Goal: Information Seeking & Learning: Check status

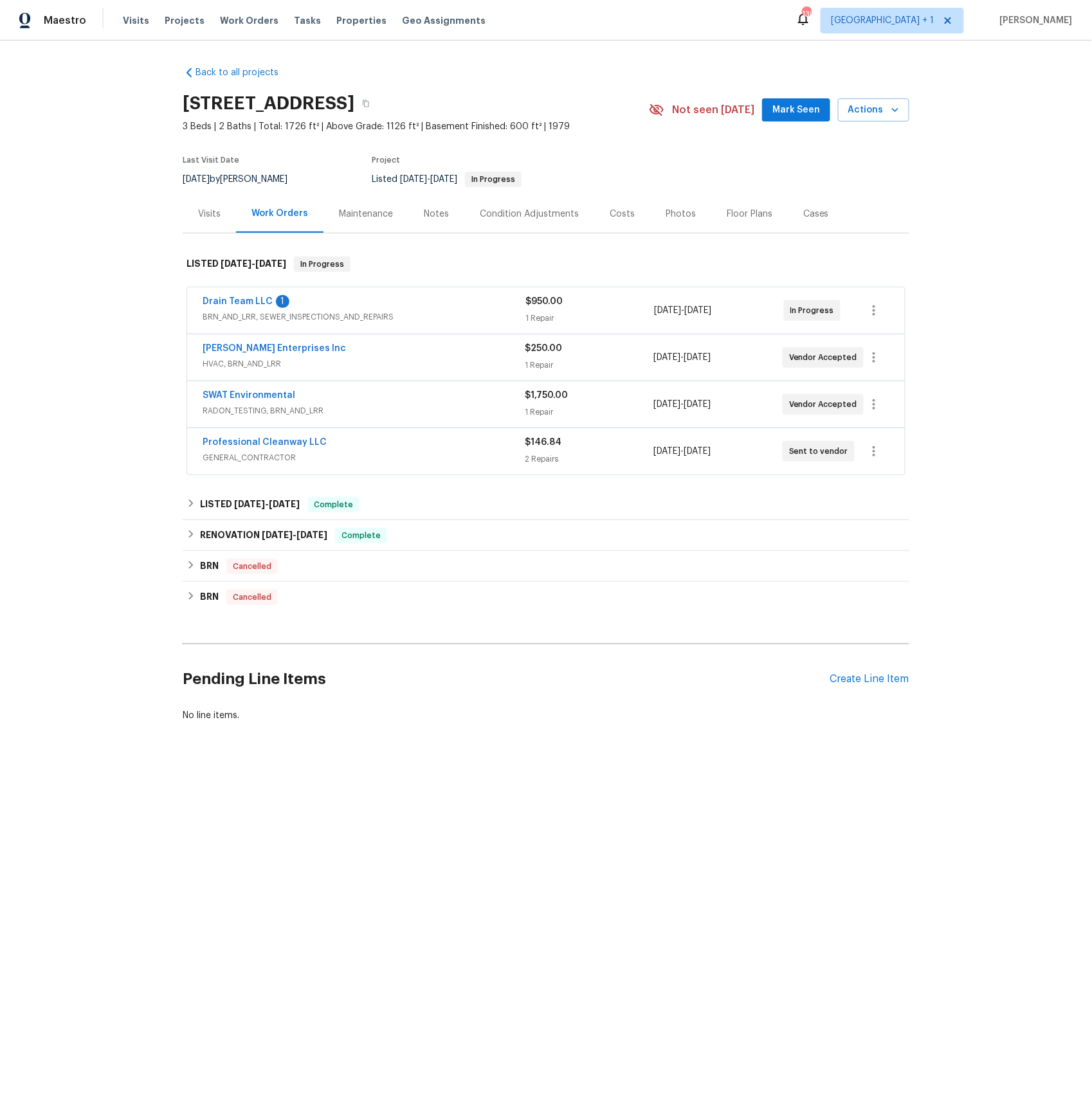
click at [250, 406] on span "RADON_TESTING, BRN_AND_LRR" at bounding box center [364, 410] width 322 height 13
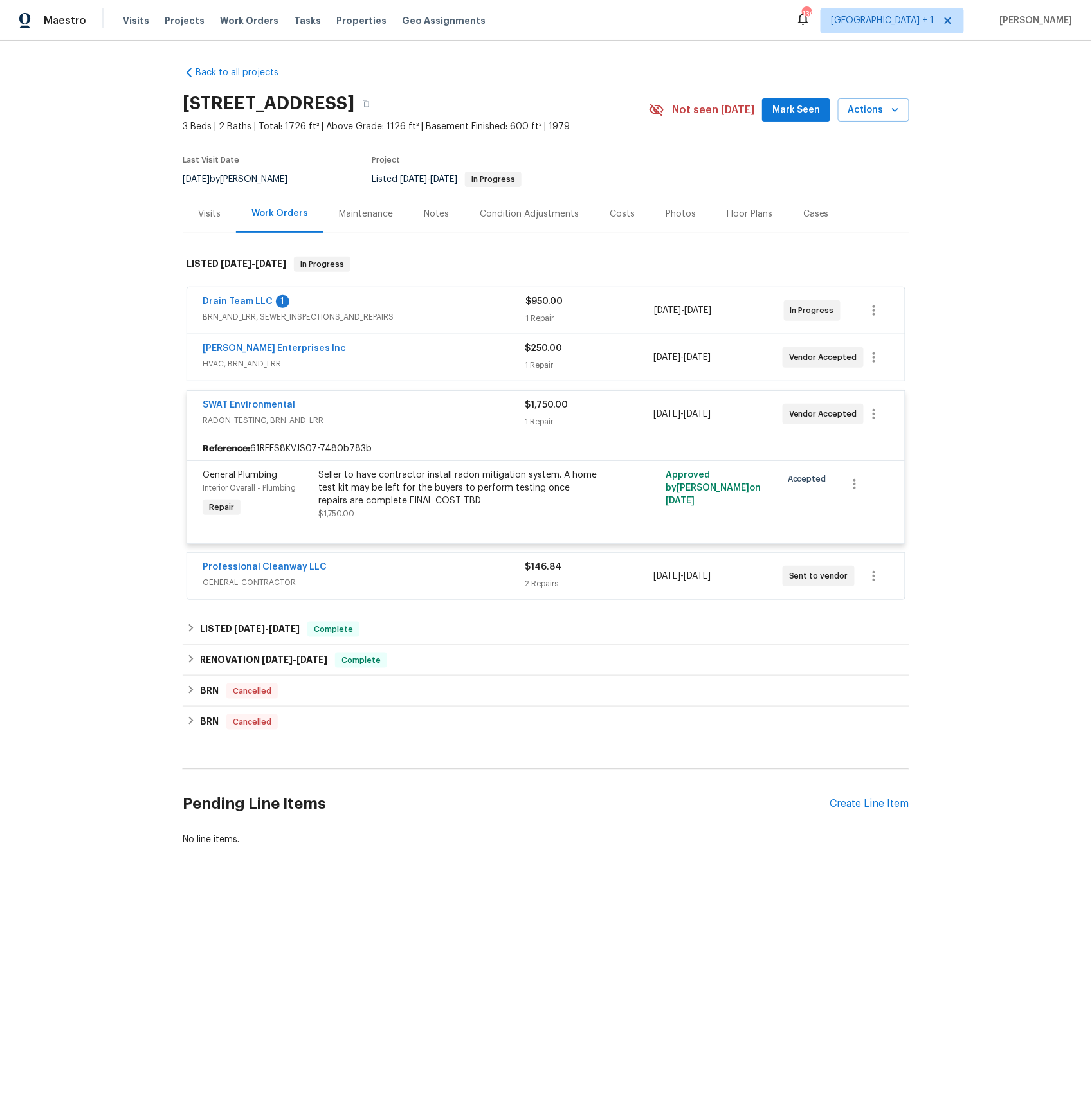
click at [230, 584] on span "GENERAL_CONTRACTOR" at bounding box center [364, 583] width 322 height 13
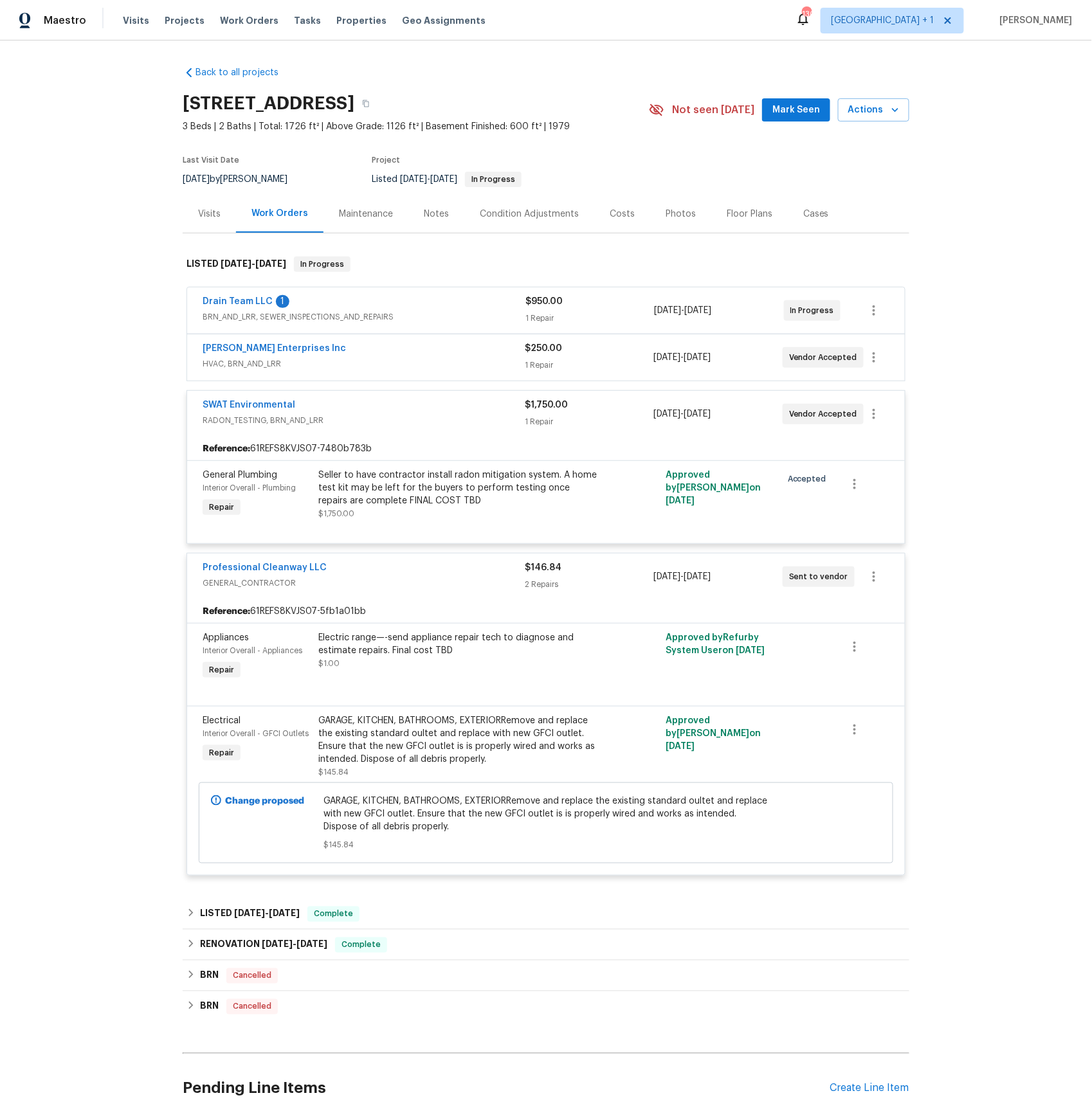
scroll to position [114, 0]
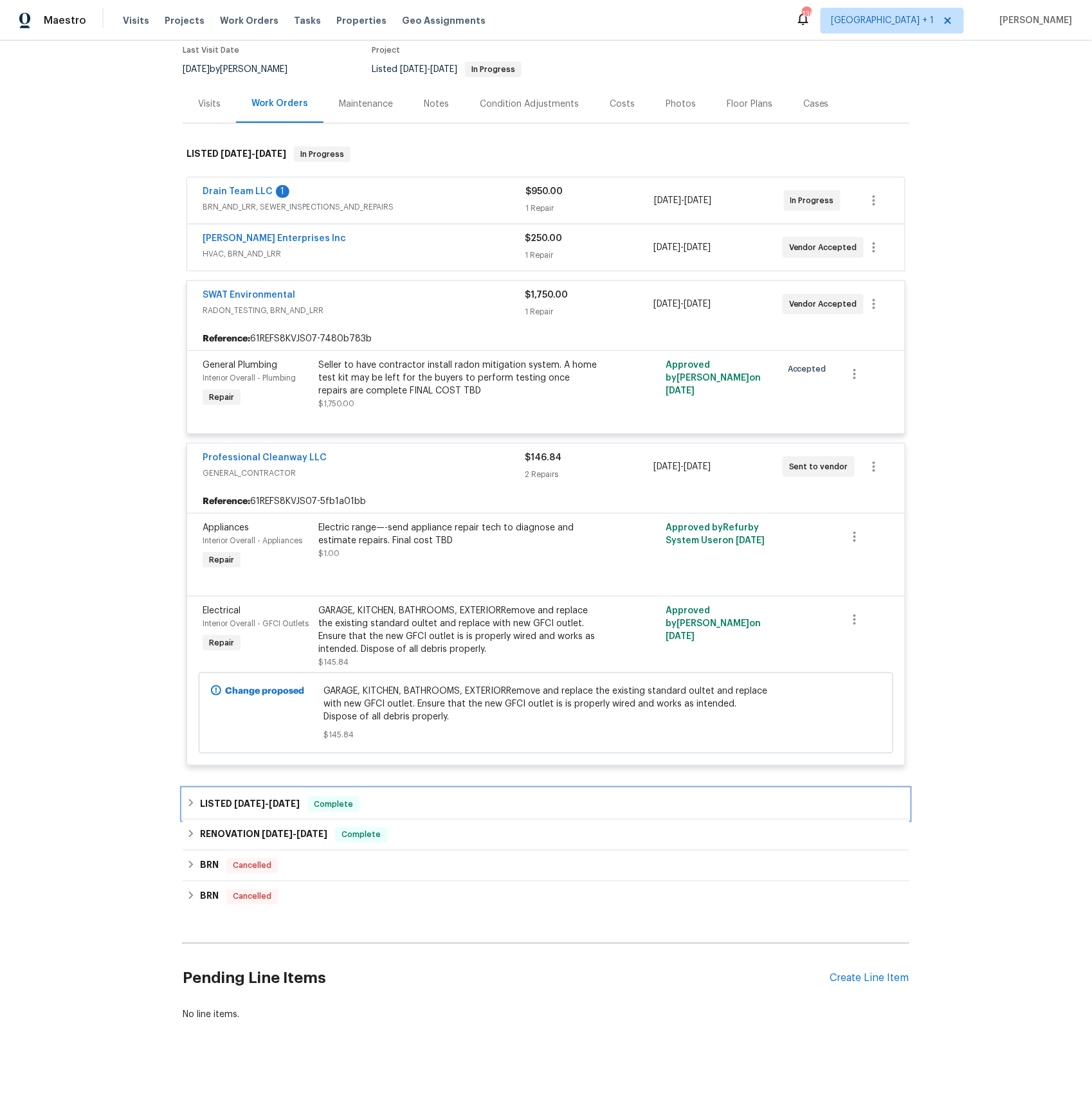
drag, startPoint x: 252, startPoint y: 799, endPoint x: 259, endPoint y: 799, distance: 7.0
click at [252, 799] on span "[DATE]" at bounding box center [249, 803] width 31 height 9
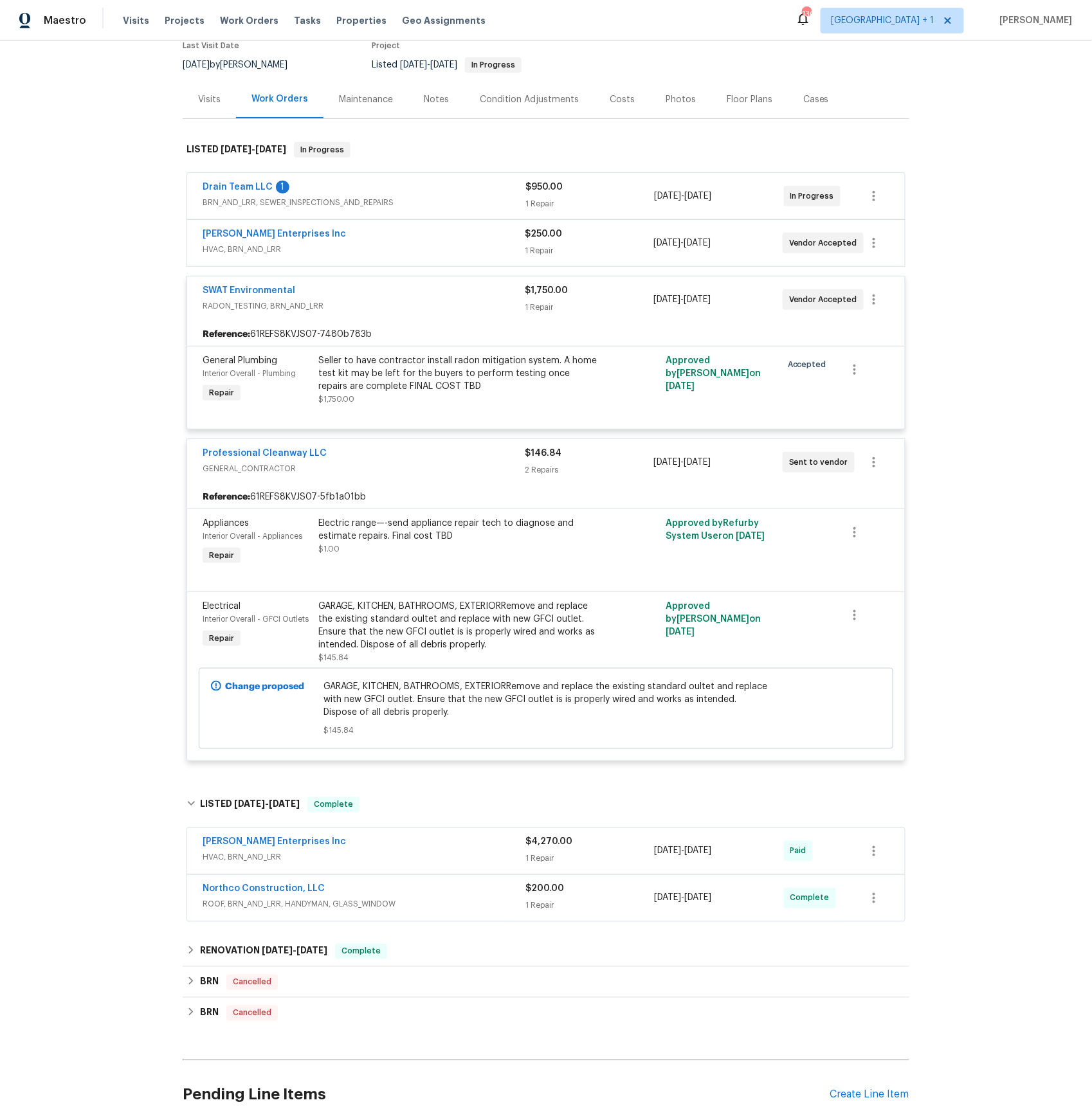
click at [237, 245] on span "HVAC, BRN_AND_LRR" at bounding box center [364, 249] width 322 height 13
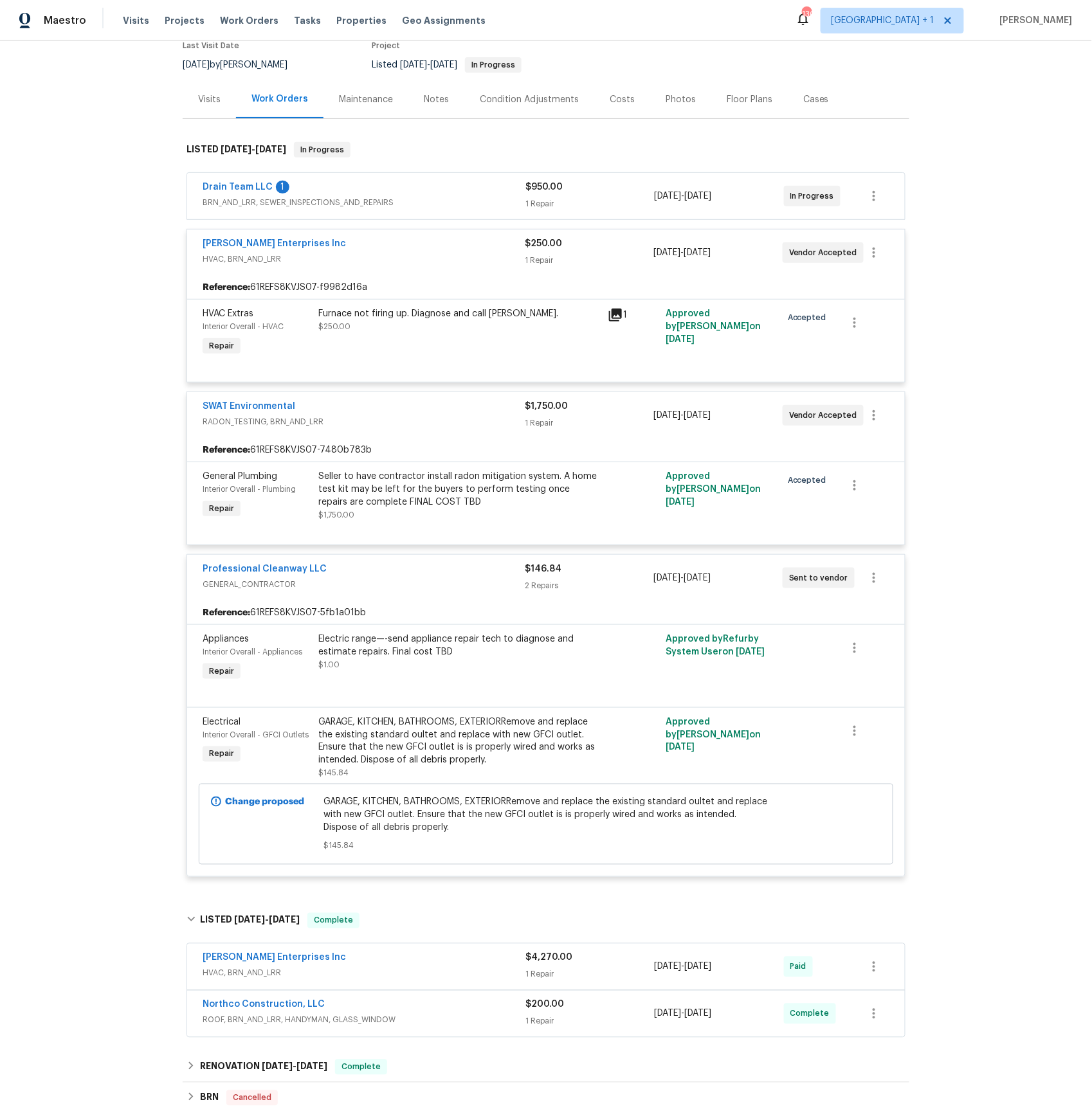
click at [307, 206] on span "BRN_AND_LRR, SEWER_INSPECTIONS_AND_REPAIRS" at bounding box center [364, 202] width 322 height 13
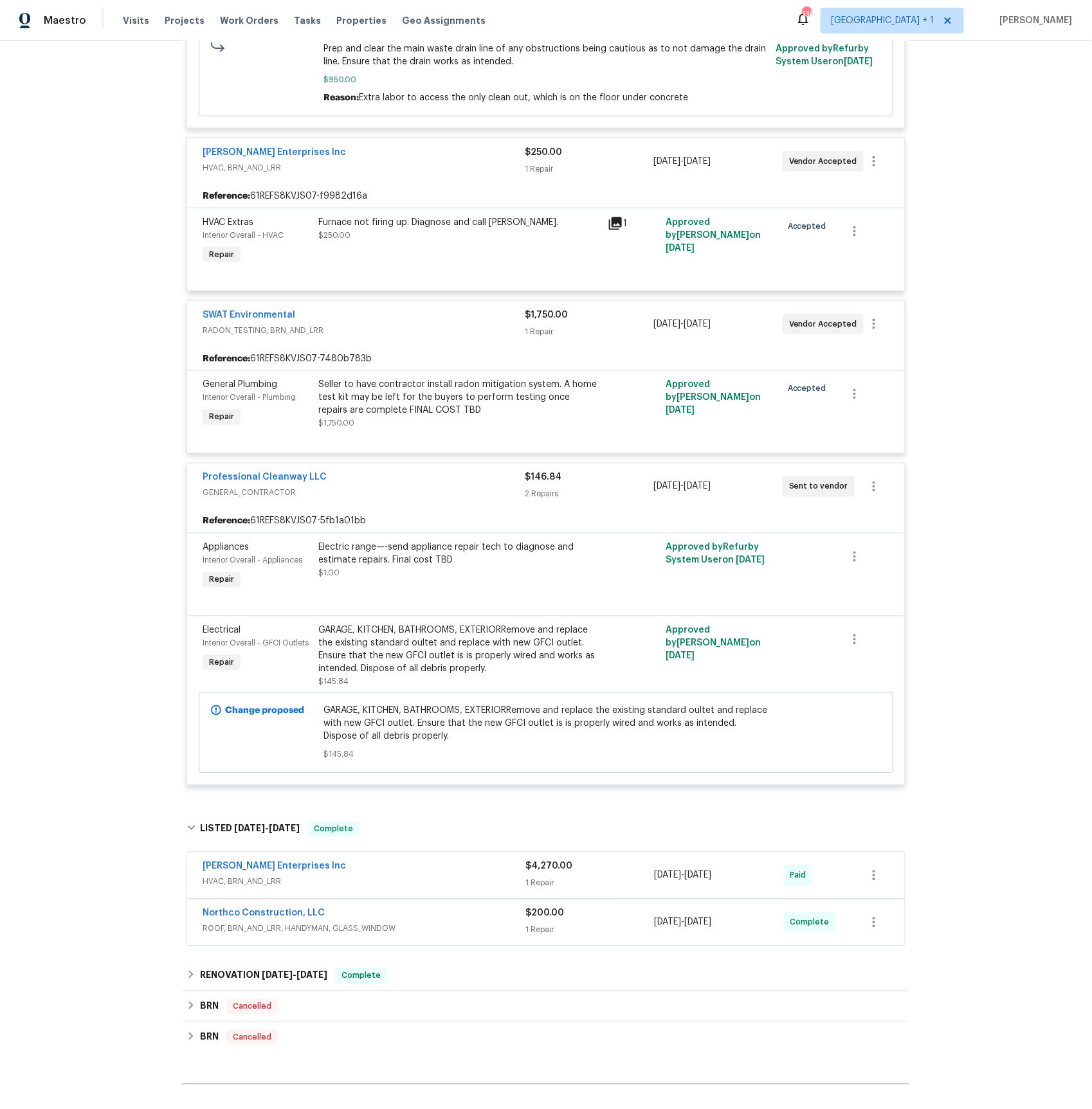
scroll to position [630, 0]
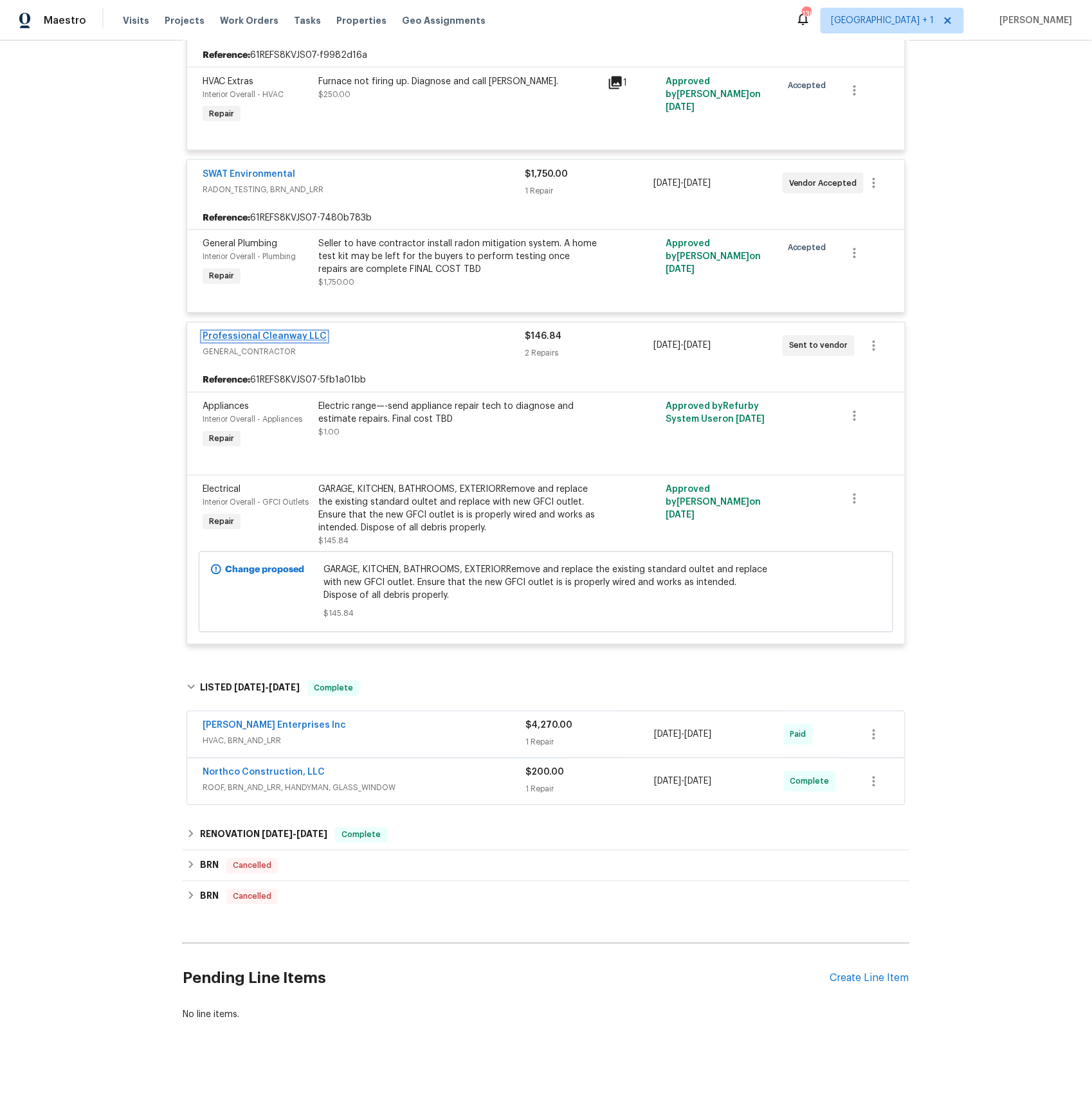
click at [266, 335] on link "Professional Cleanway LLC" at bounding box center [264, 337] width 124 height 9
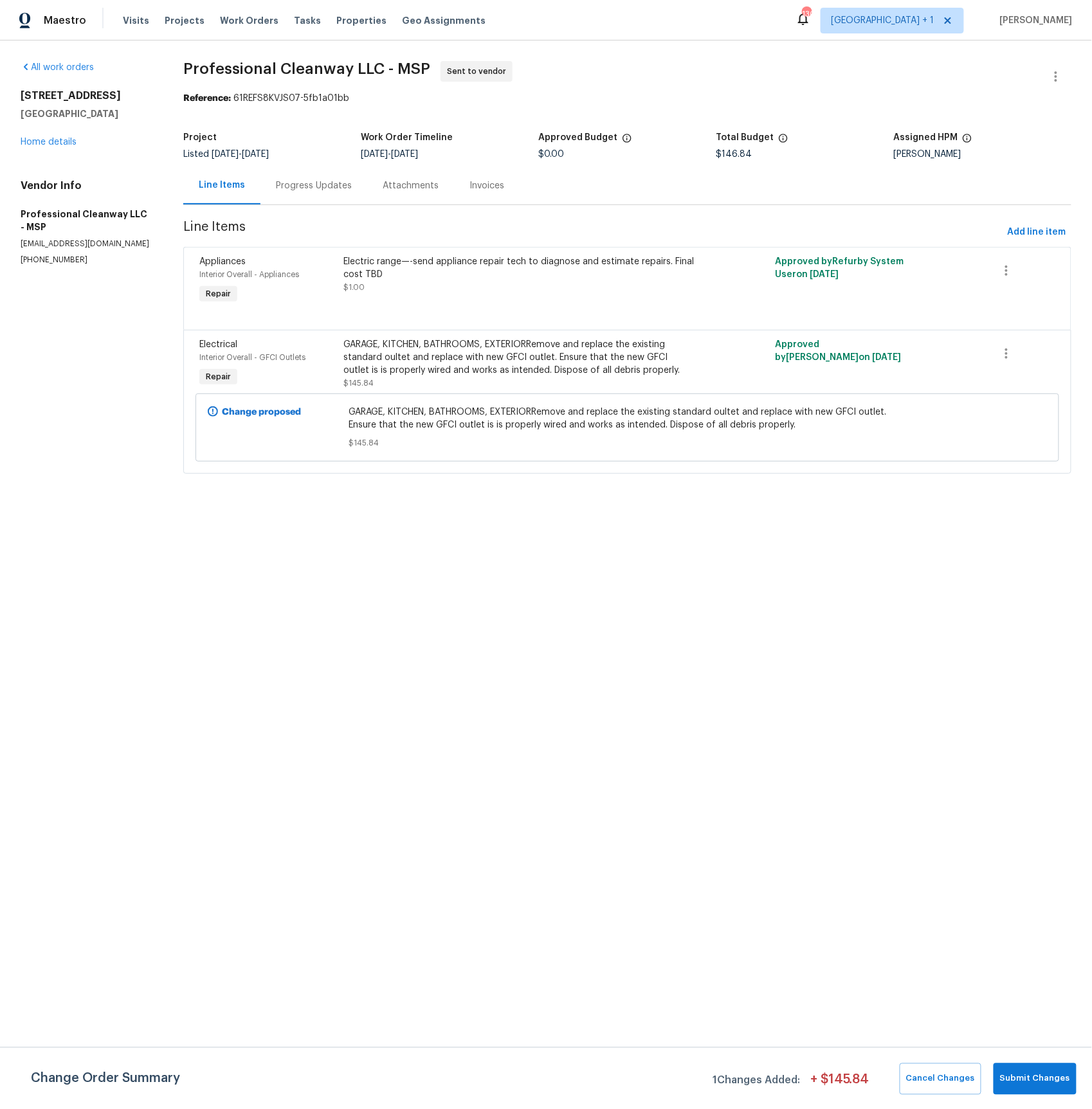
drag, startPoint x: 326, startPoint y: 187, endPoint x: 333, endPoint y: 199, distance: 13.9
click at [326, 187] on div "Progress Updates" at bounding box center [314, 186] width 76 height 13
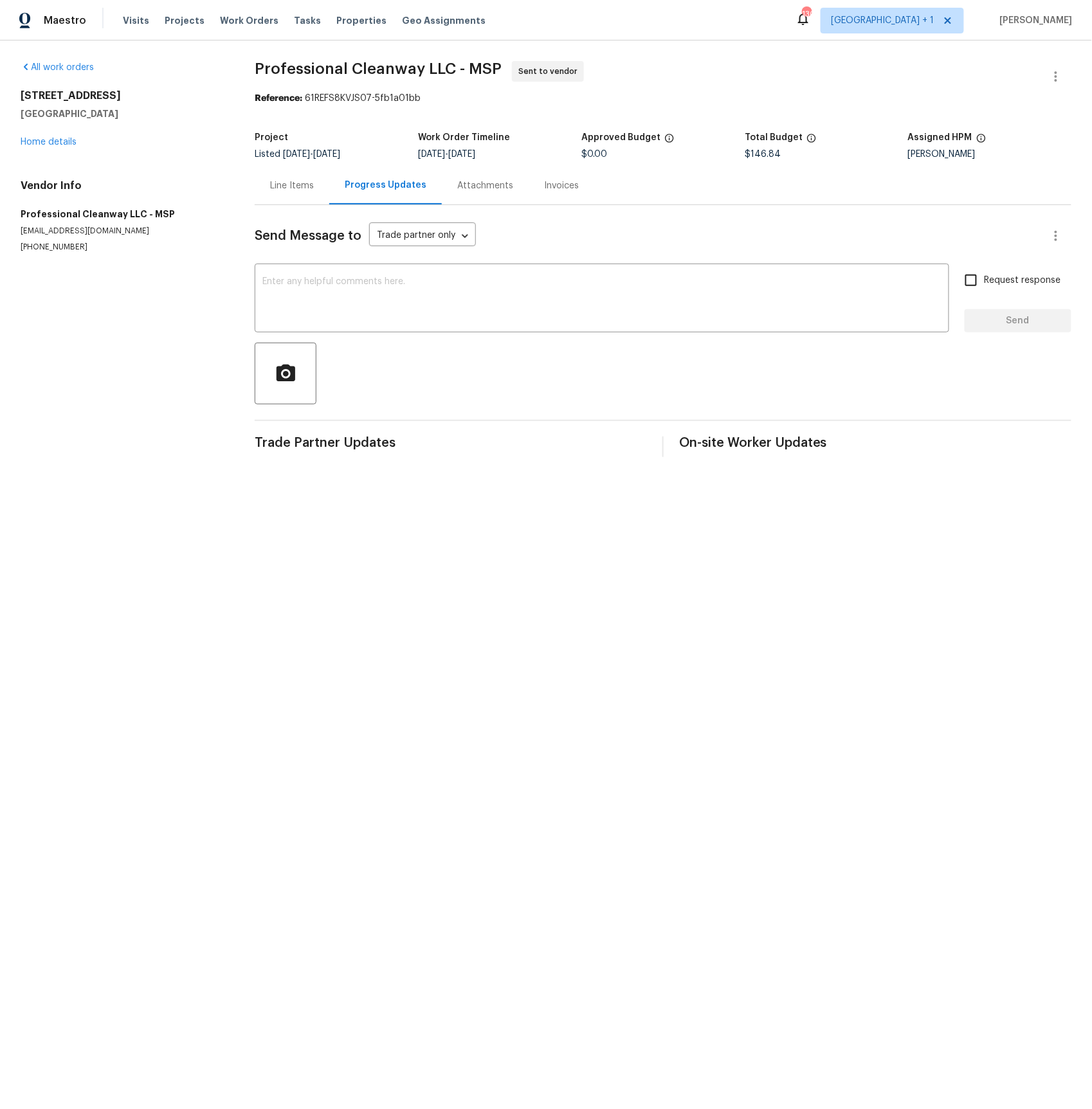
click at [304, 190] on div "Line Items" at bounding box center [291, 186] width 44 height 13
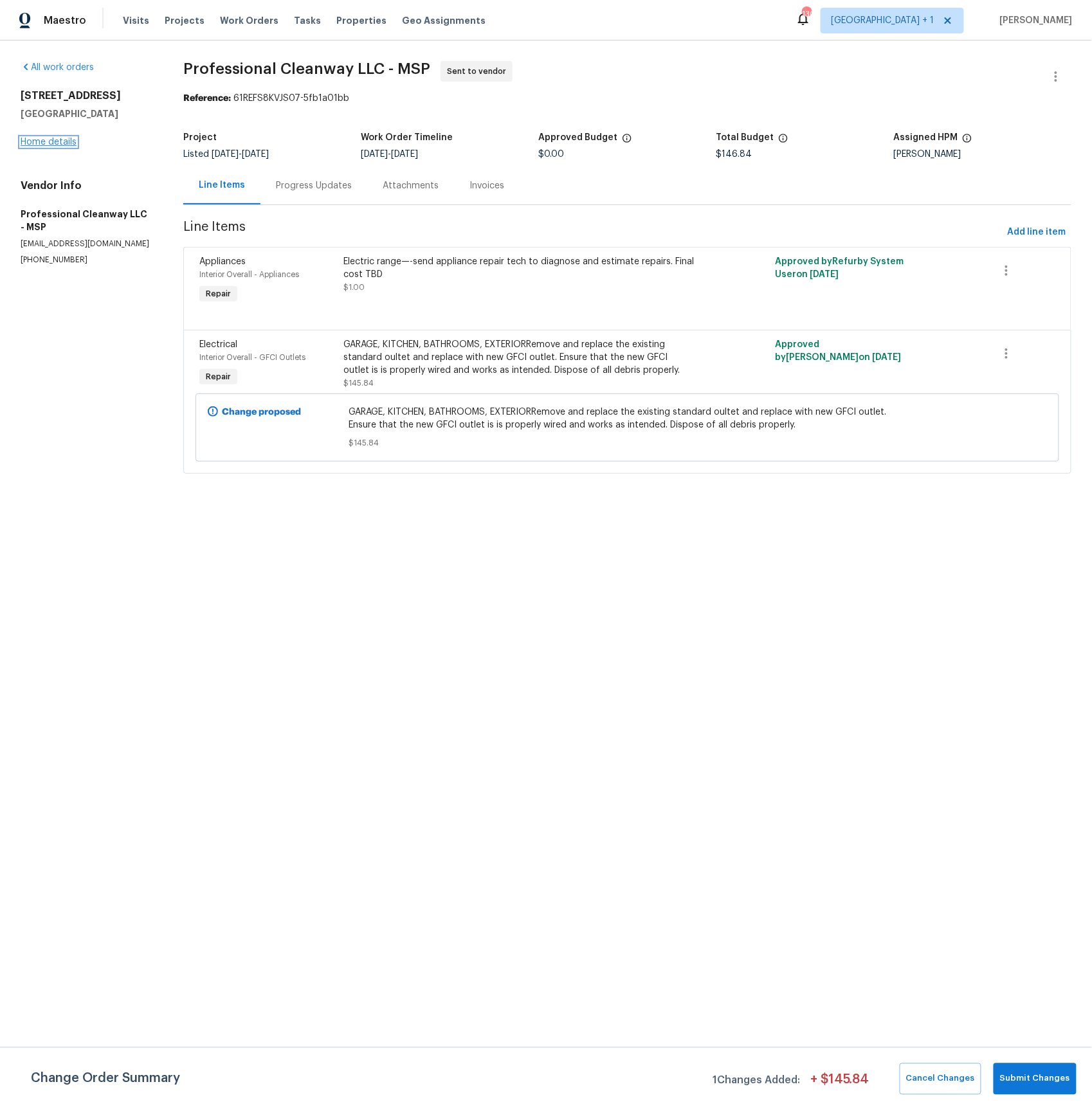
click at [59, 141] on link "Home details" at bounding box center [48, 141] width 56 height 9
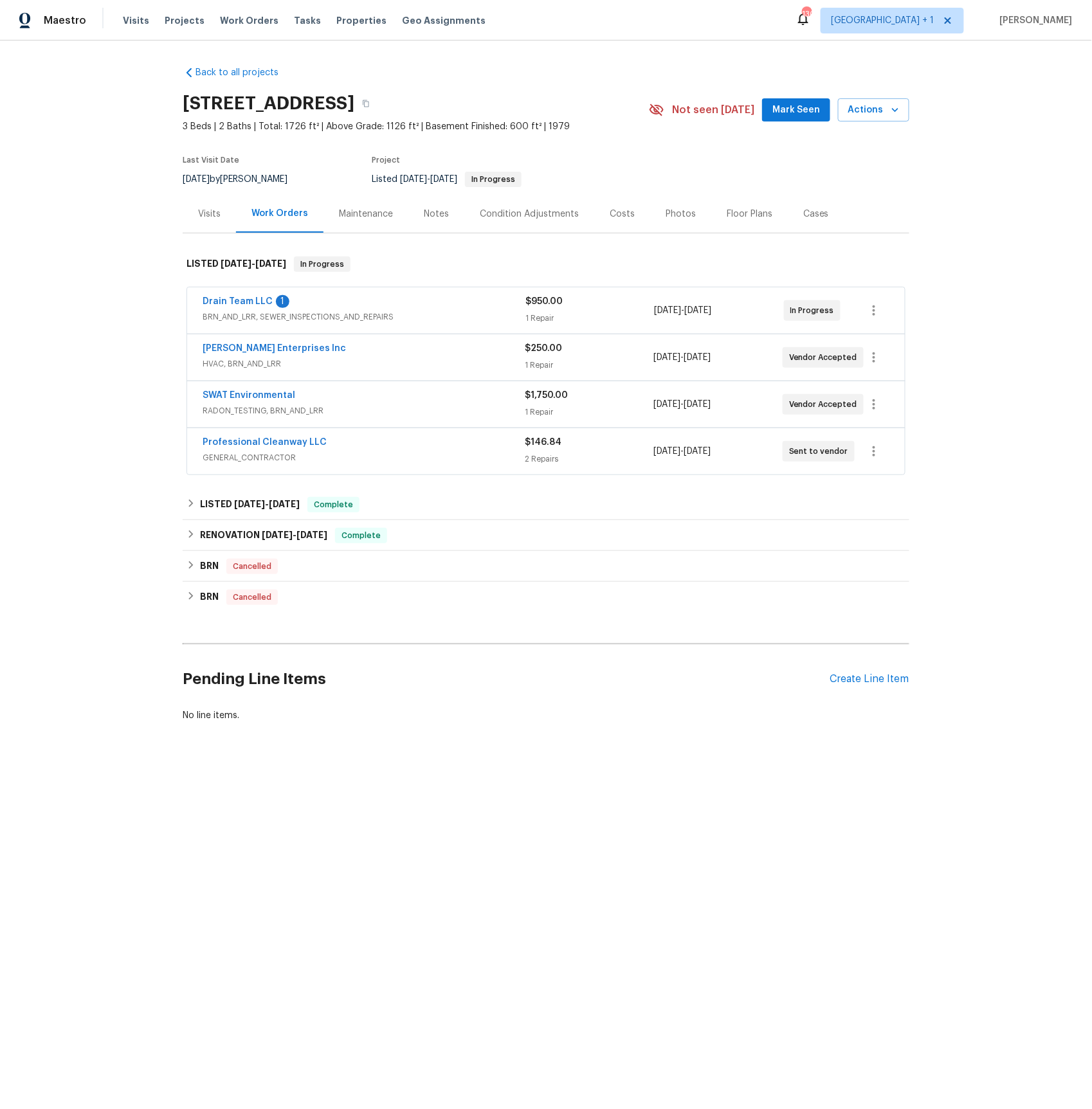
click at [257, 313] on span "BRN_AND_LRR, SEWER_INSPECTIONS_AND_REPAIRS" at bounding box center [364, 317] width 322 height 13
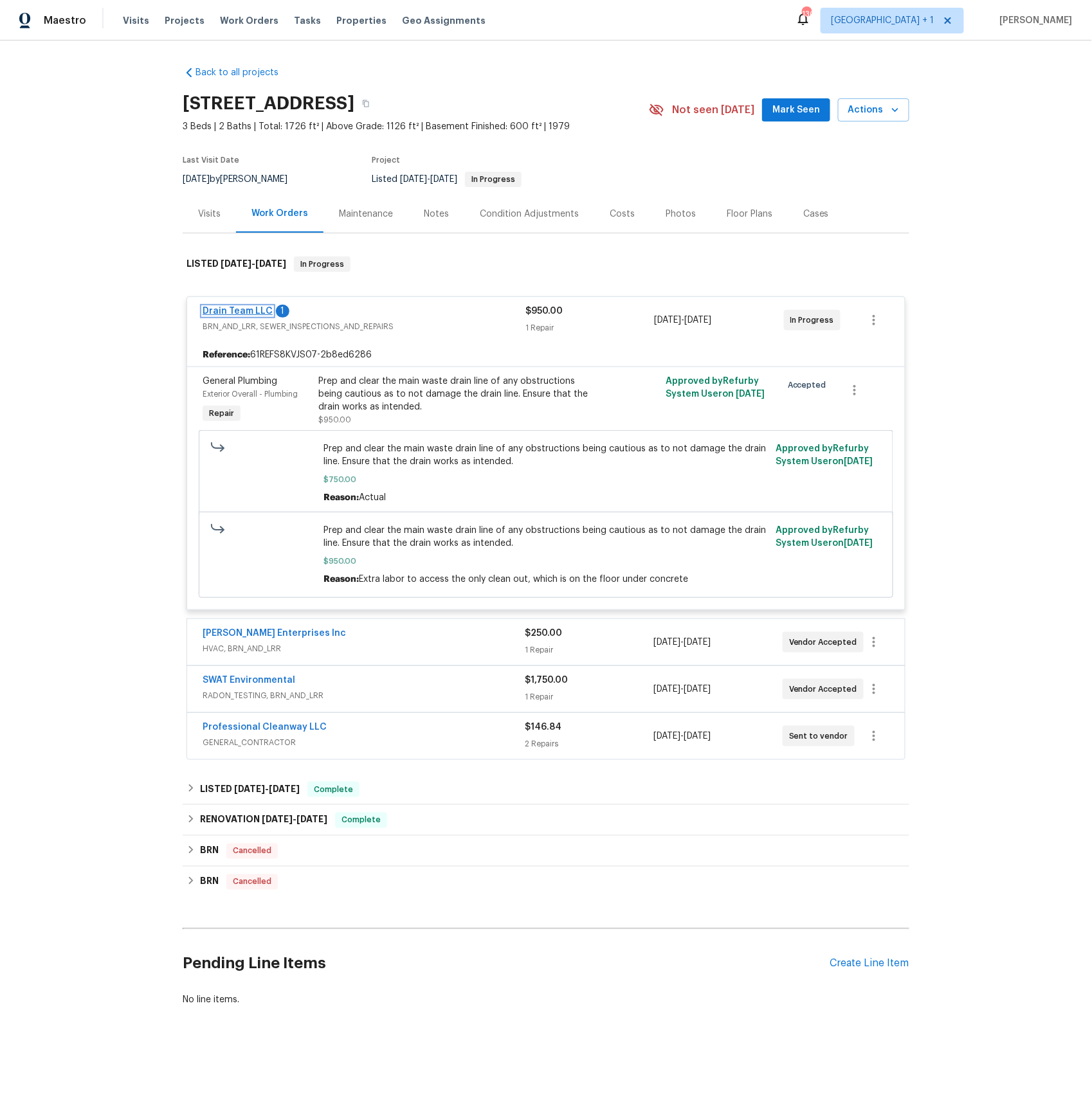
click at [248, 310] on link "Drain Team LLC" at bounding box center [237, 310] width 70 height 9
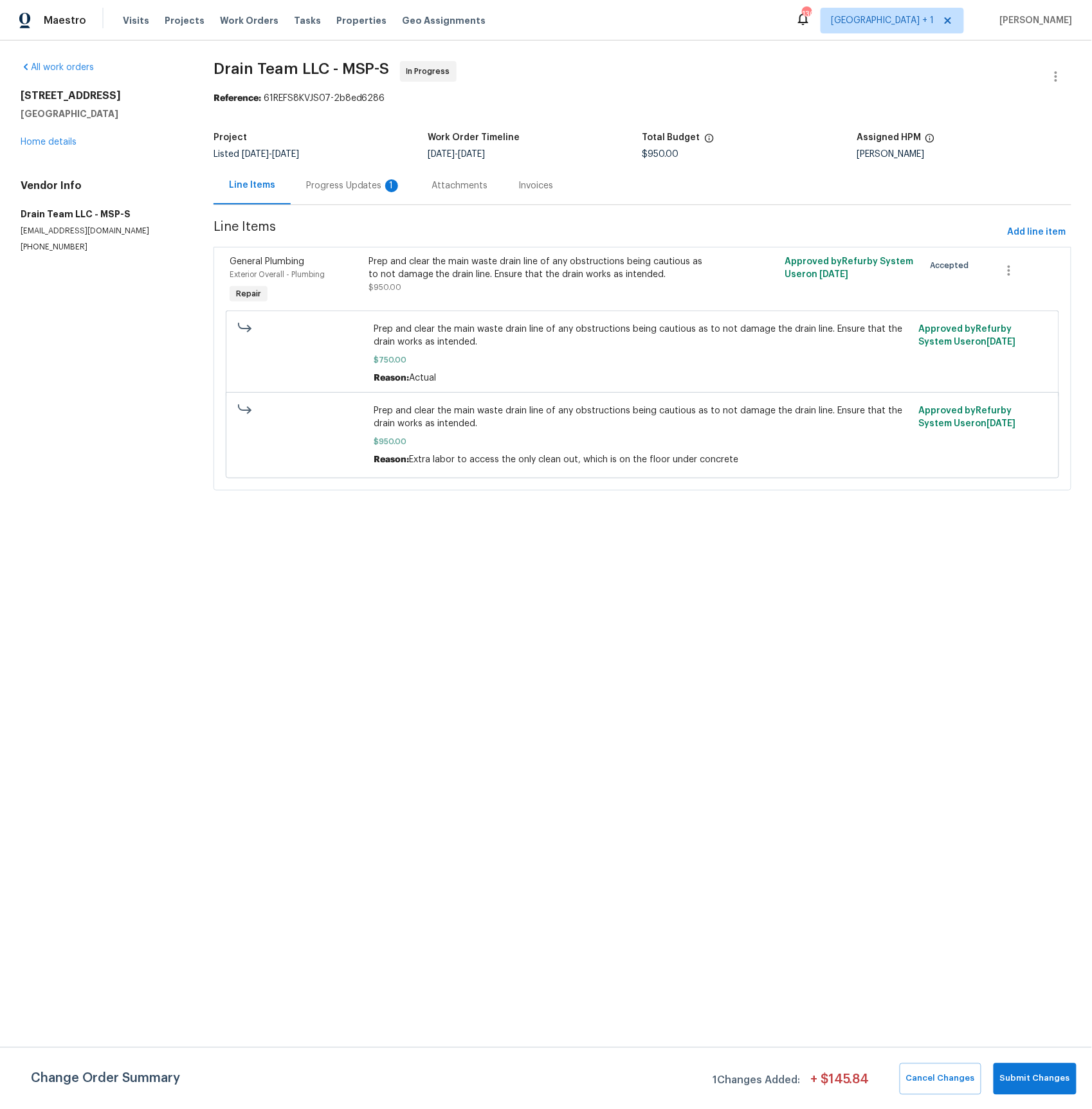
click at [356, 190] on div "Progress Updates 1" at bounding box center [353, 186] width 95 height 13
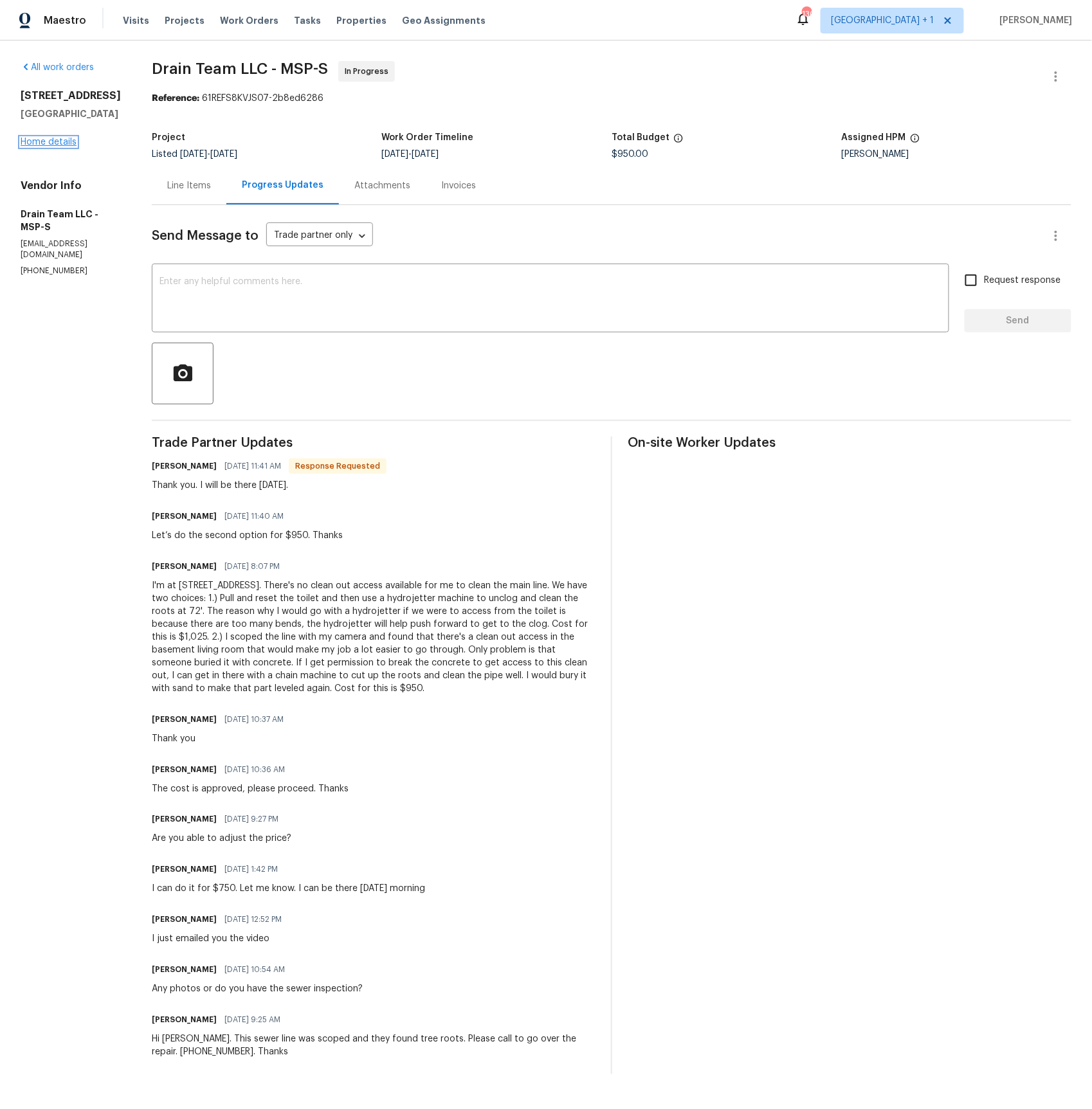
click at [65, 147] on link "Home details" at bounding box center [48, 141] width 56 height 9
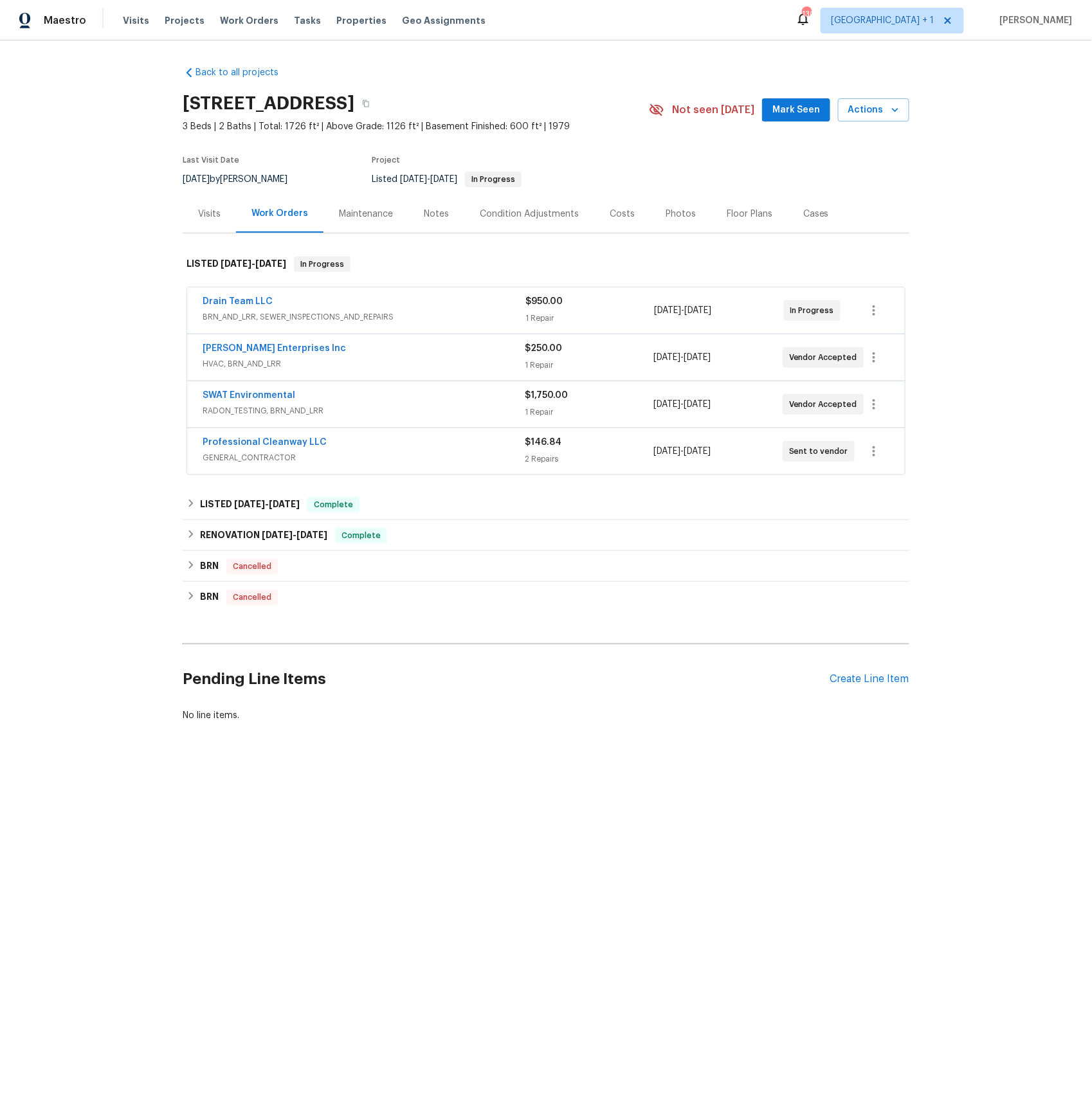
click at [269, 364] on span "HVAC, BRN_AND_LRR" at bounding box center [364, 364] width 322 height 13
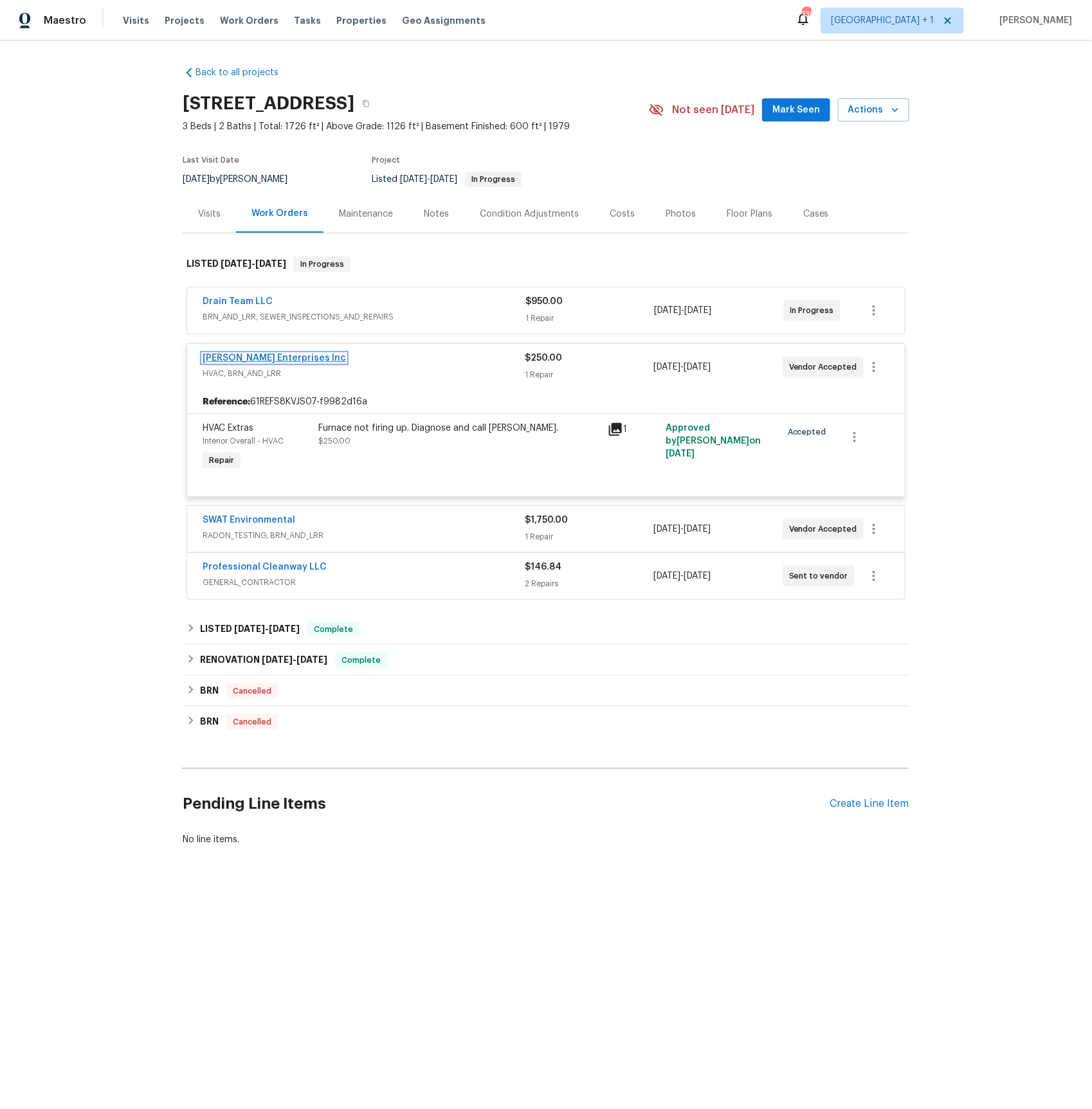
click at [255, 358] on link "[PERSON_NAME] Enterprises Inc" at bounding box center [274, 357] width 144 height 9
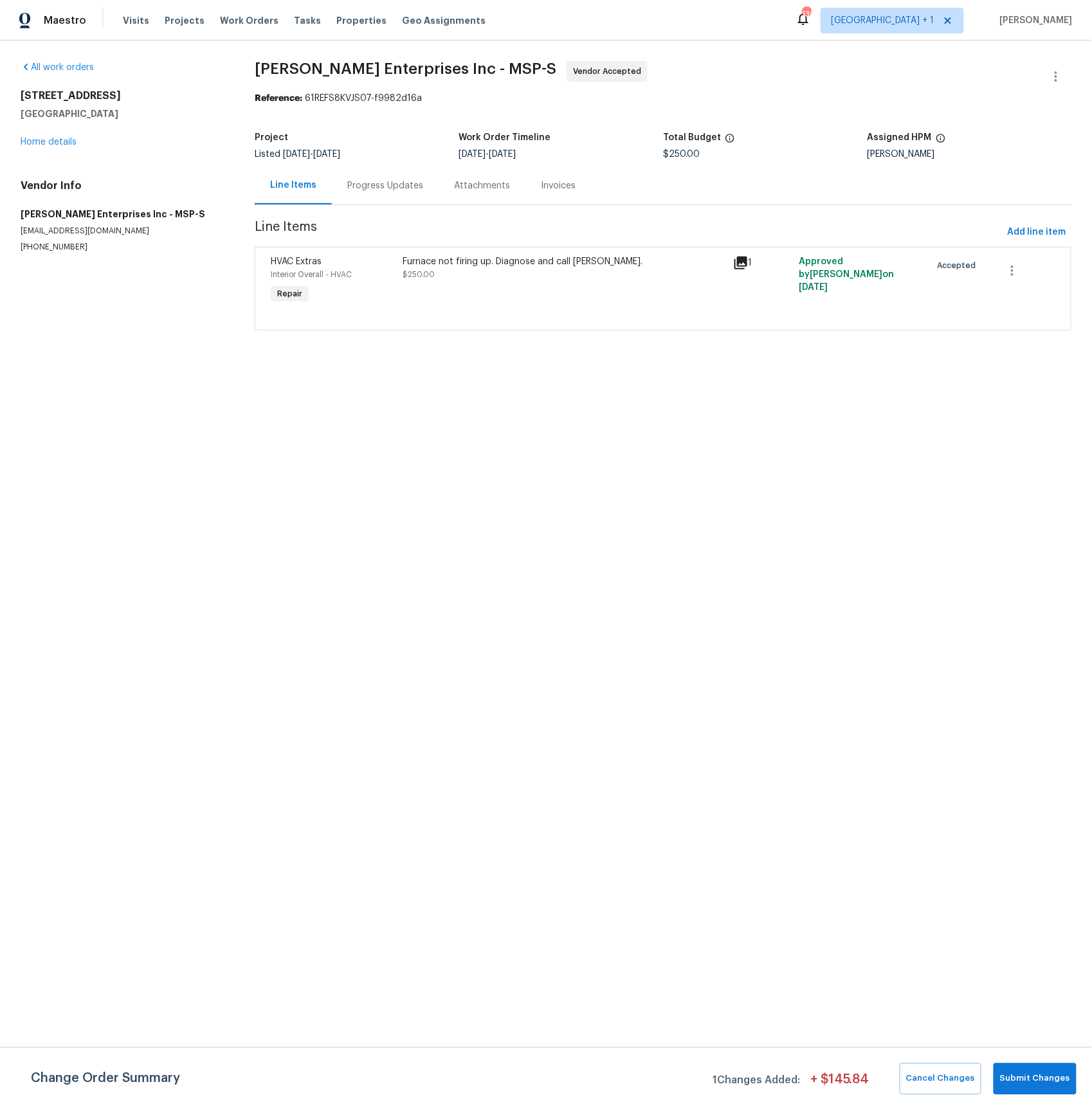
click at [380, 191] on div "Progress Updates" at bounding box center [385, 186] width 76 height 13
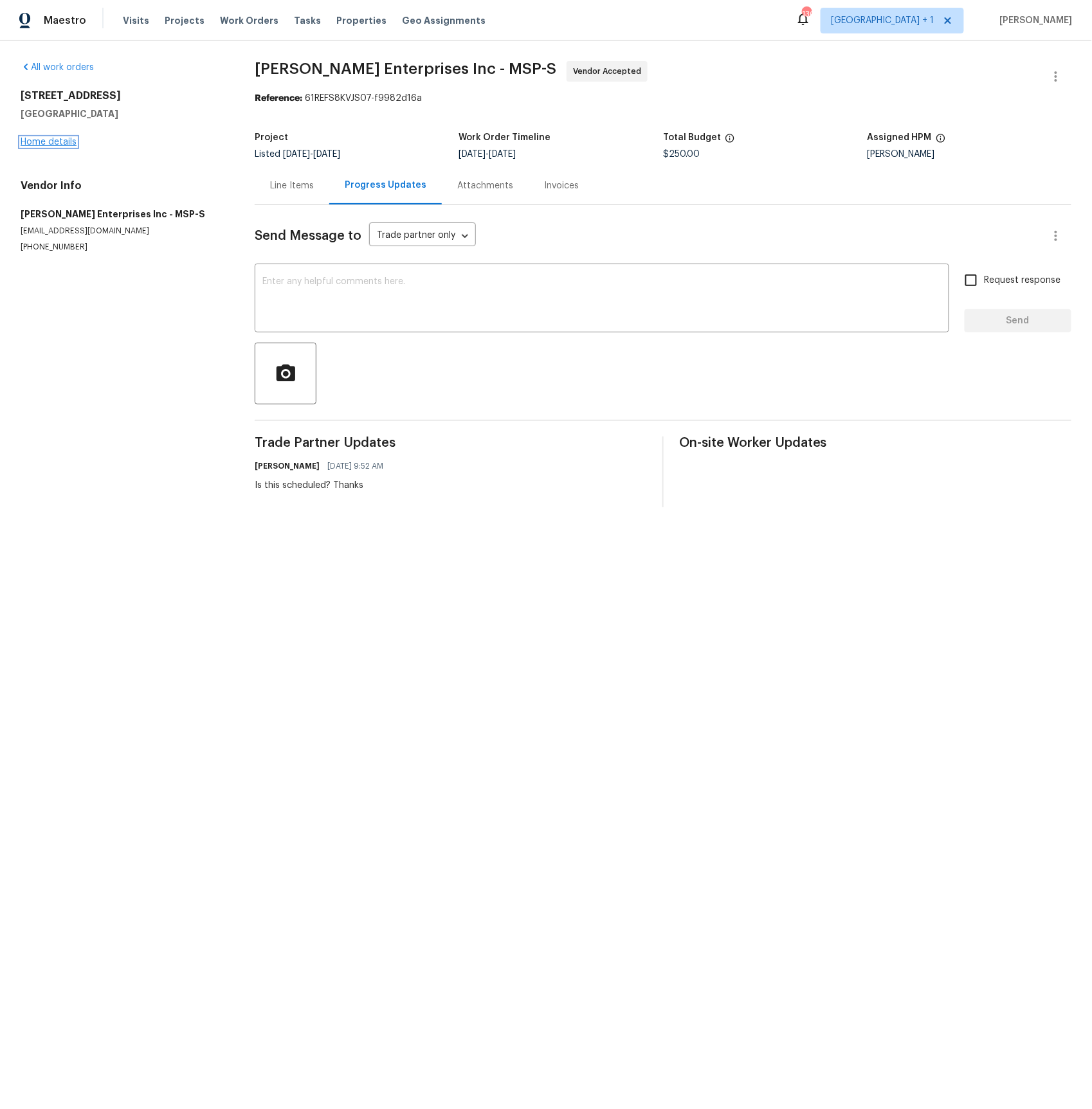
click at [70, 147] on link "Home details" at bounding box center [48, 141] width 56 height 9
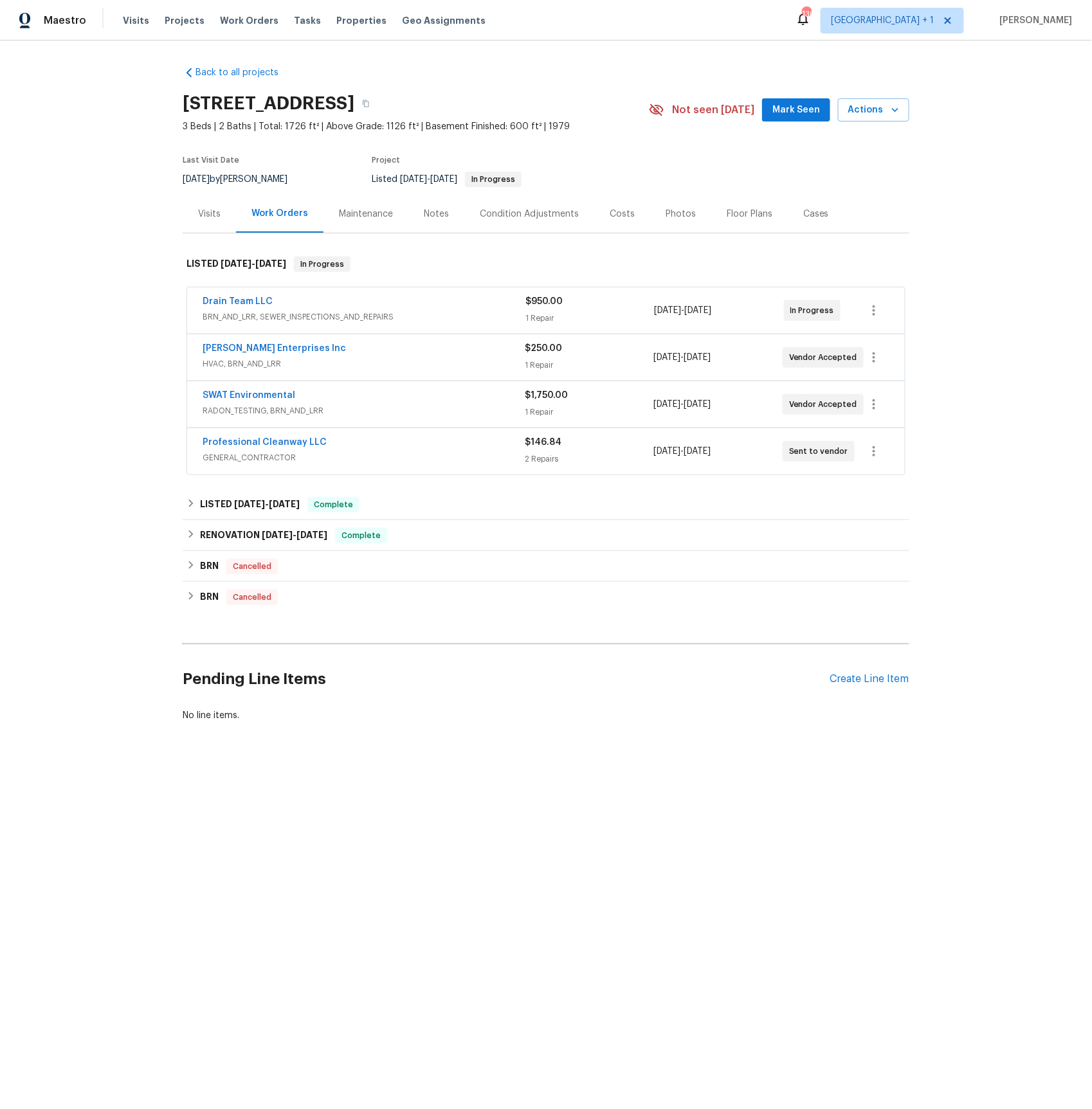
click at [258, 454] on span "GENERAL_CONTRACTOR" at bounding box center [364, 457] width 322 height 13
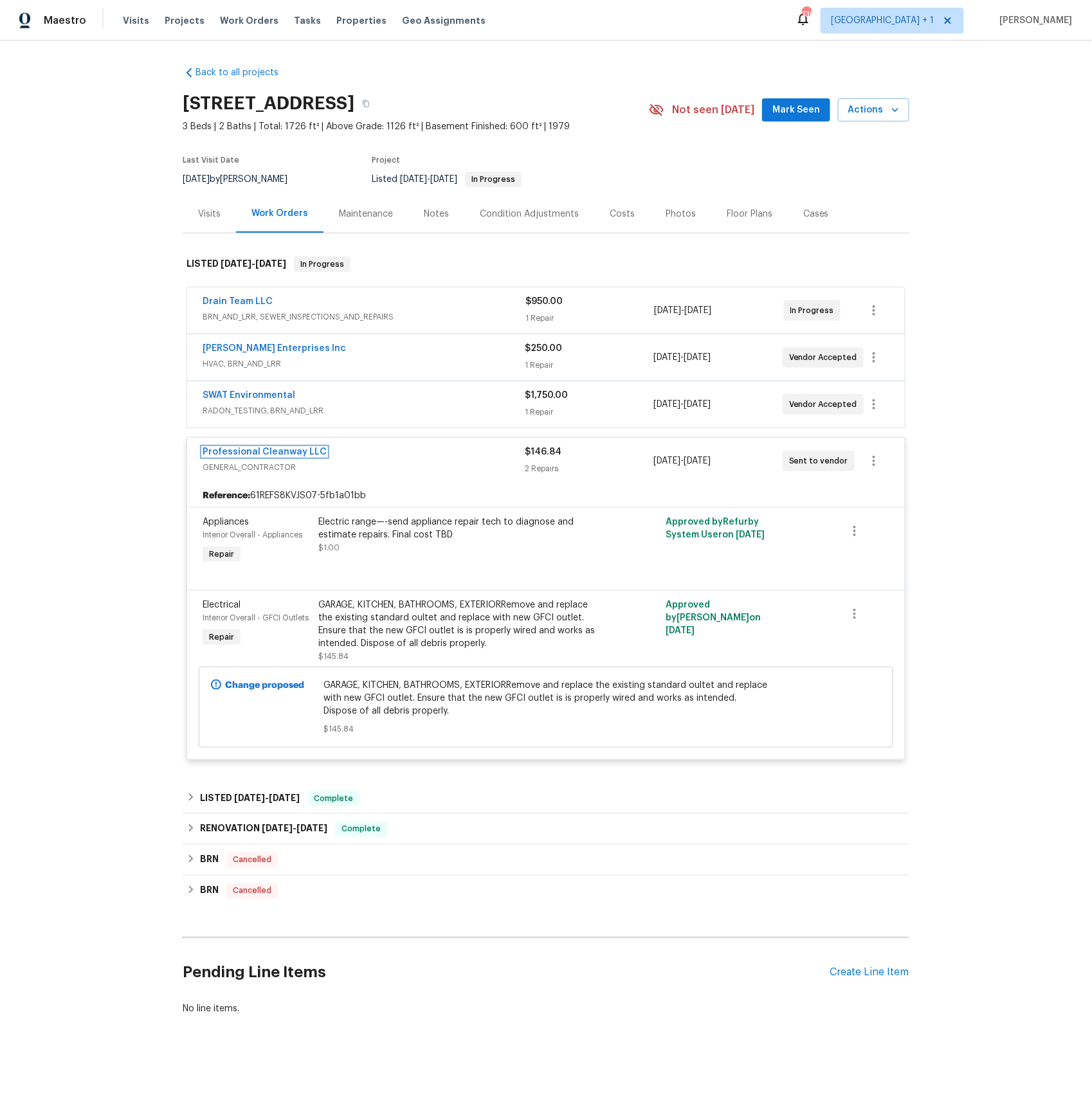
click at [258, 454] on link "Professional Cleanway LLC" at bounding box center [264, 452] width 124 height 9
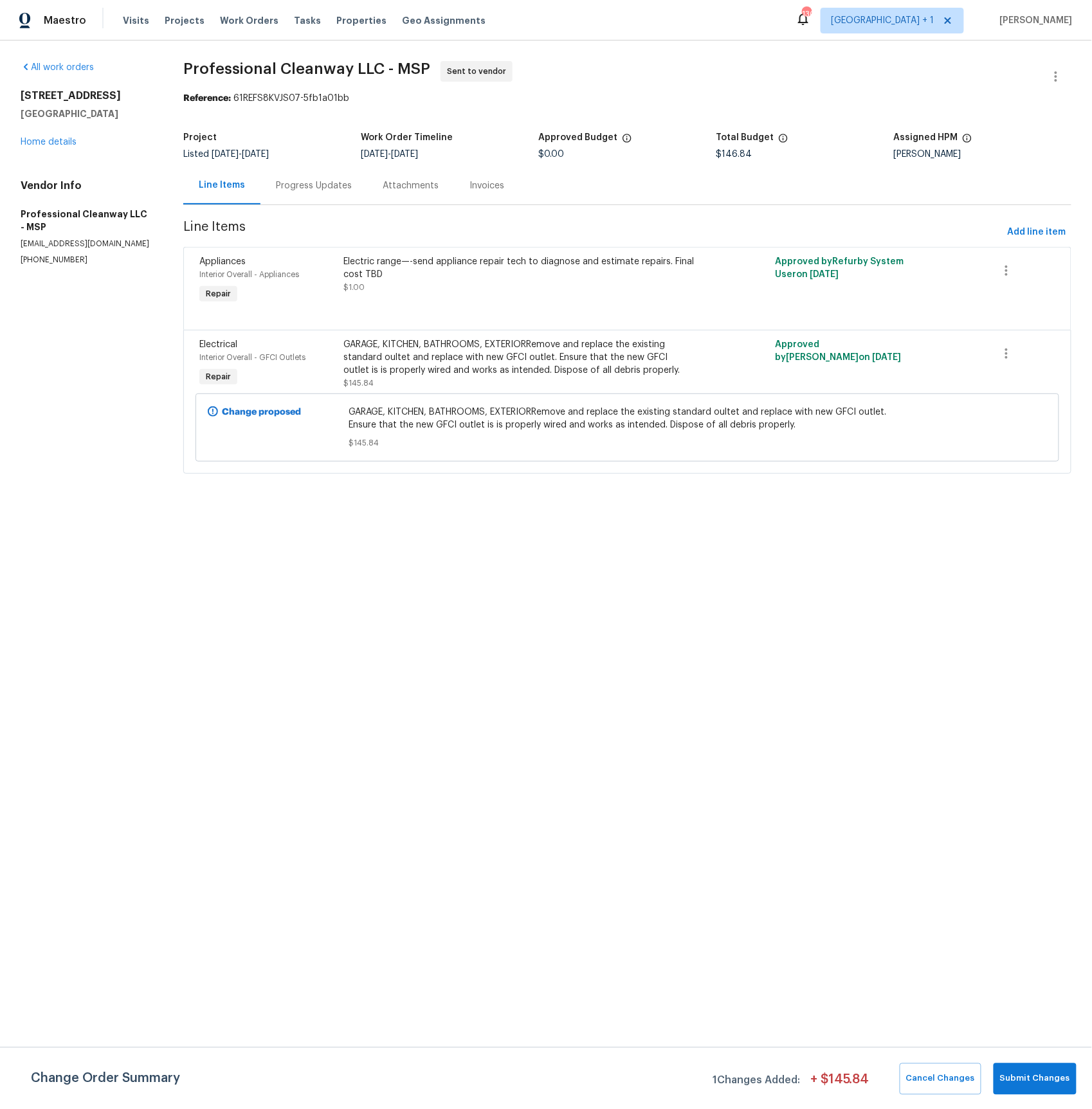
click at [325, 184] on div "Progress Updates" at bounding box center [314, 186] width 76 height 13
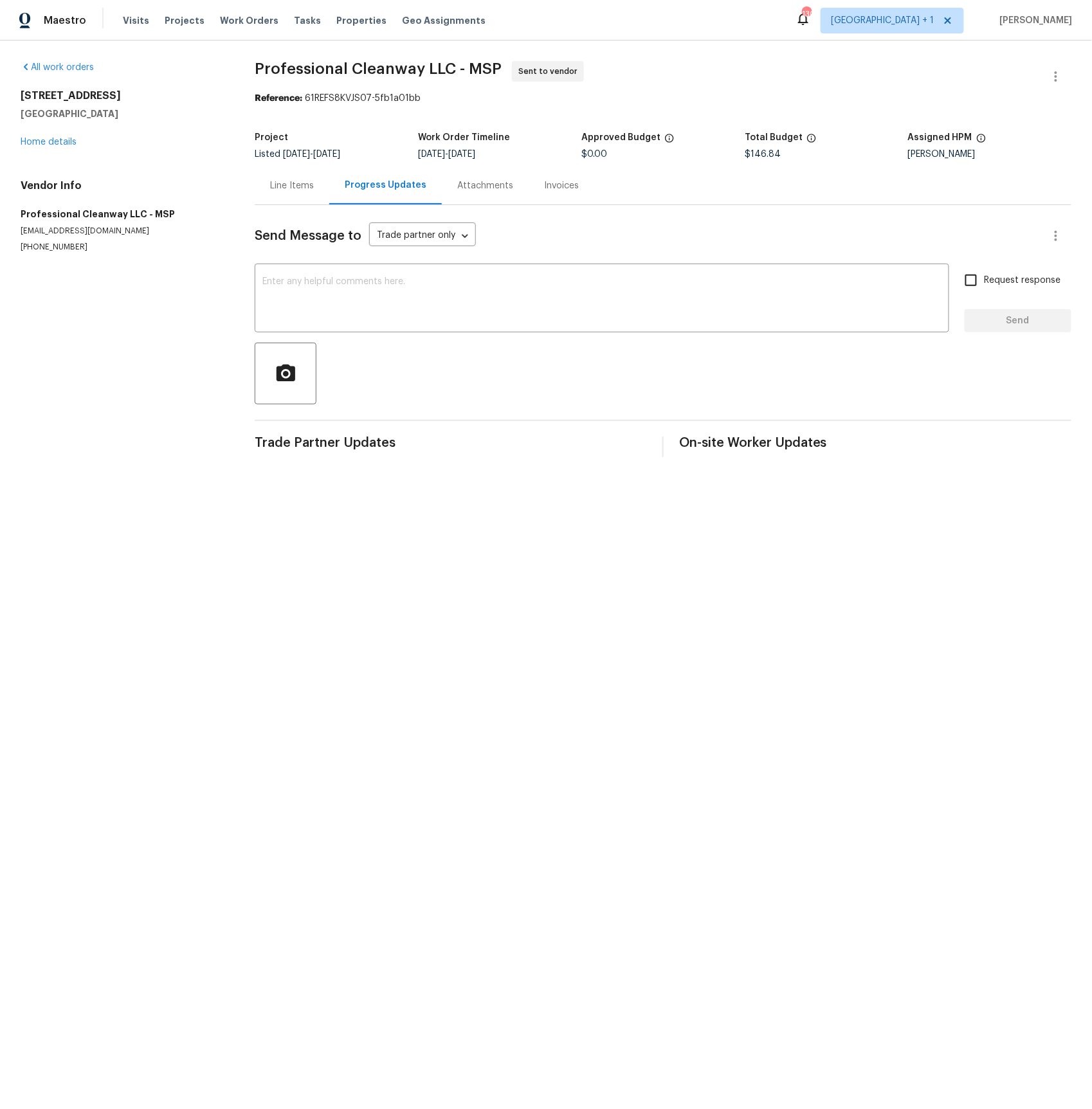
click at [62, 147] on div "[STREET_ADDRESS] Home details" at bounding box center [122, 119] width 203 height 59
click at [39, 137] on link "Home details" at bounding box center [48, 141] width 56 height 9
